Goal: Task Accomplishment & Management: Manage account settings

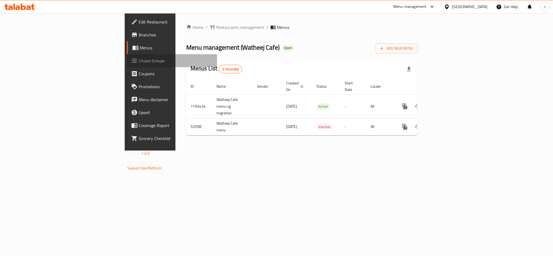
click at [139, 58] on span "Choice Groups" at bounding box center [176, 60] width 74 height 6
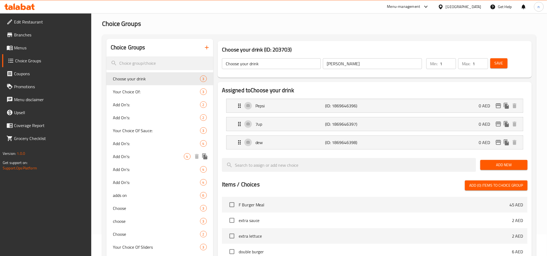
scroll to position [81, 0]
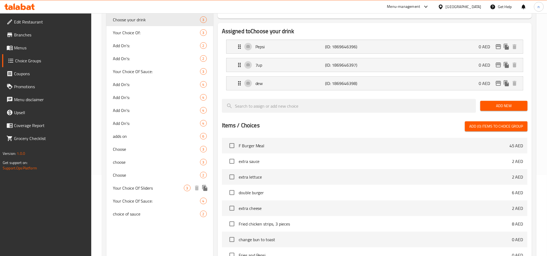
click at [137, 190] on span "Your Choice Of Sliders" at bounding box center [148, 188] width 71 height 6
type input "Your Choice Of Sliders"
type input "اختيارك من السلايدر"
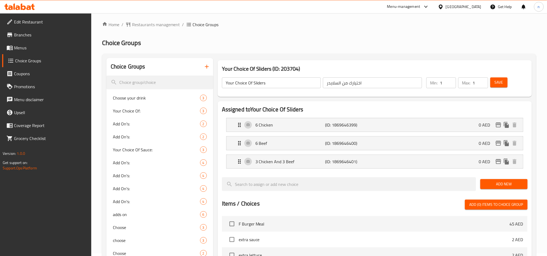
scroll to position [0, 0]
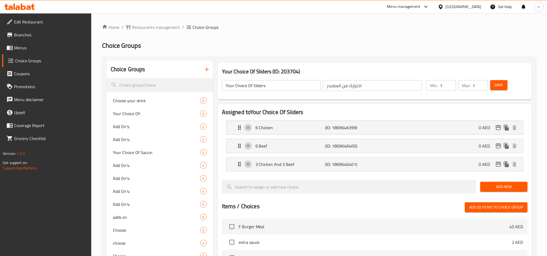
click at [26, 10] on icon at bounding box center [19, 7] width 30 height 6
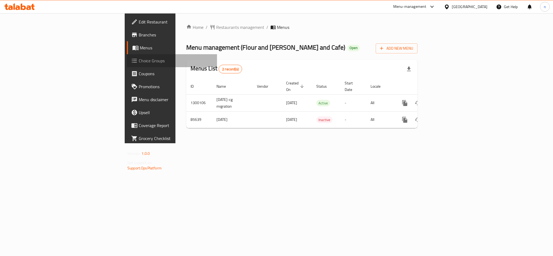
click at [139, 62] on span "Choice Groups" at bounding box center [176, 60] width 74 height 6
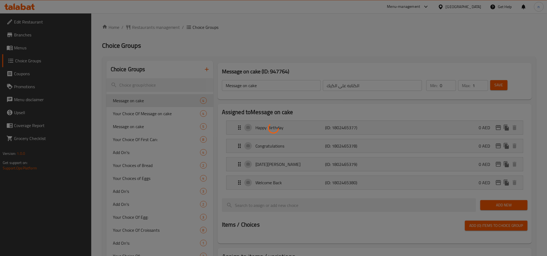
click at [151, 84] on div at bounding box center [273, 128] width 547 height 256
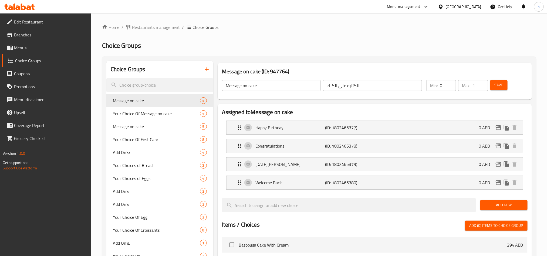
click at [150, 87] on div at bounding box center [273, 128] width 547 height 256
click at [139, 85] on input "search" at bounding box center [159, 85] width 107 height 14
paste input "choice of mini cakes"
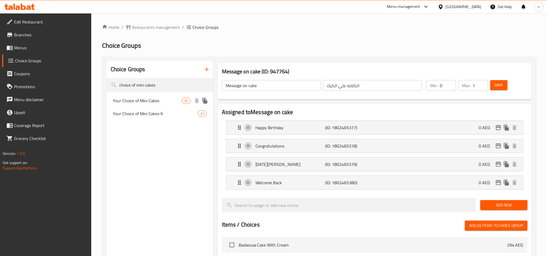
type input "choice of mini cakes"
click at [148, 104] on span "Your Choice of Mini Cakes" at bounding box center [147, 100] width 69 height 6
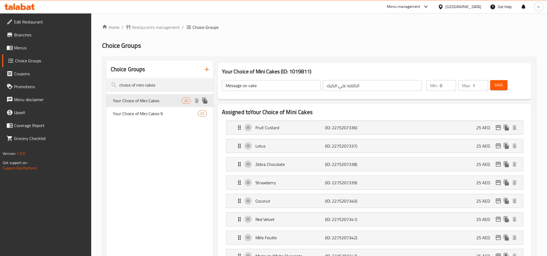
type input "Your Choice of Mini Cakes"
type input "اختيارك من الكعكات الصغيرة"
type input "4"
click at [155, 25] on span "Restaurants management" at bounding box center [156, 27] width 48 height 6
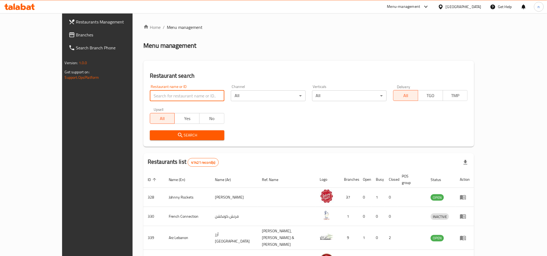
click at [150, 97] on input "search" at bounding box center [187, 95] width 74 height 11
paste input "600939"
type input "600939"
click button "Search" at bounding box center [187, 135] width 74 height 10
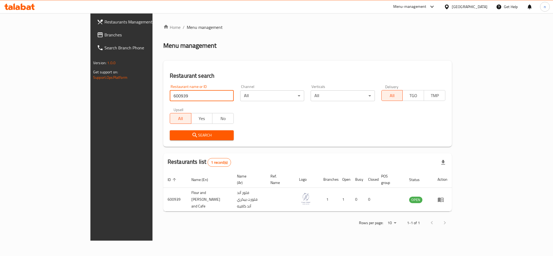
click at [480, 11] on div "[GEOGRAPHIC_DATA]" at bounding box center [466, 6] width 52 height 13
click at [459, 6] on div "[GEOGRAPHIC_DATA]" at bounding box center [470, 7] width 36 height 6
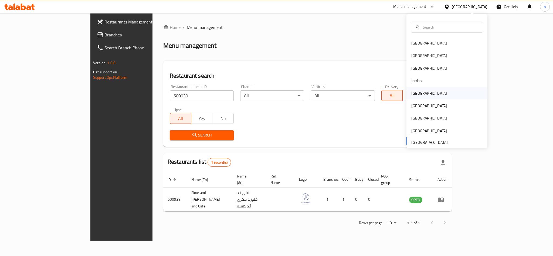
click at [416, 92] on div "[GEOGRAPHIC_DATA]" at bounding box center [429, 93] width 36 height 6
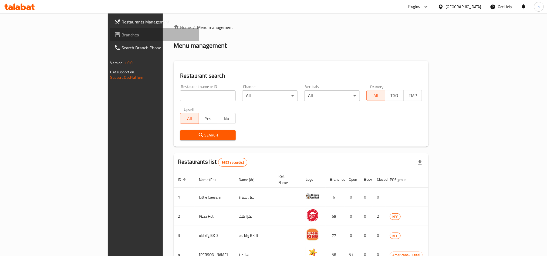
click at [122, 33] on span "Branches" at bounding box center [158, 35] width 73 height 6
